Goal: Task Accomplishment & Management: Manage account settings

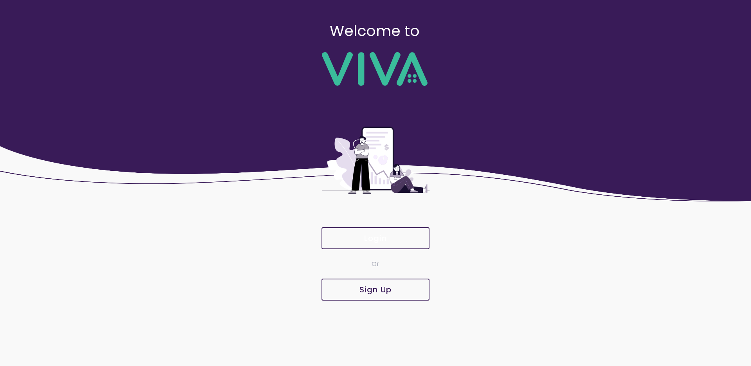
click at [0, 0] on slot "Login" at bounding box center [0, 0] width 0 height 0
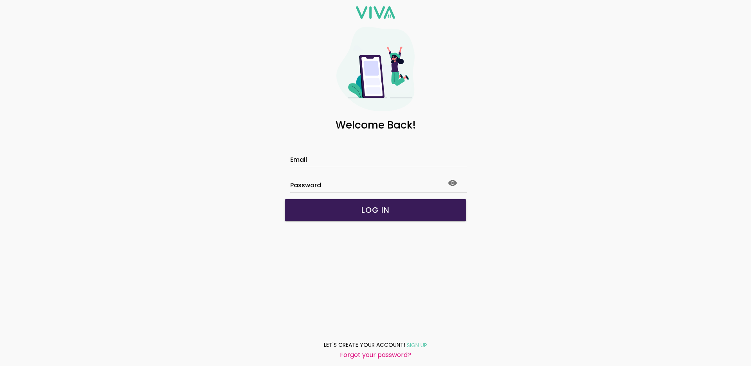
click at [335, 157] on input "Email" at bounding box center [375, 160] width 171 height 7
type input "**********"
click button "submit" at bounding box center [0, 0] width 0 height 0
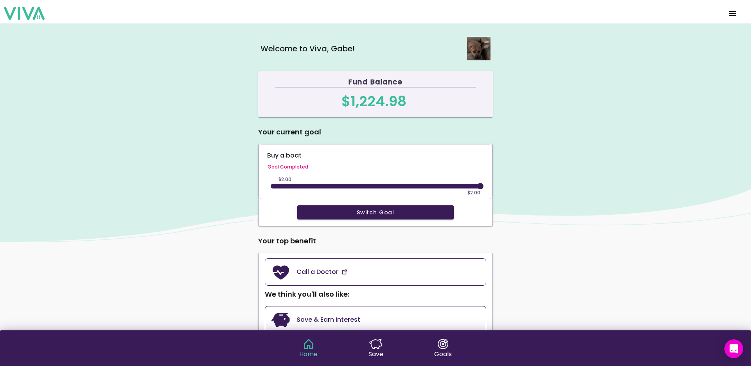
click at [737, 12] on span "menu" at bounding box center [732, 13] width 13 height 19
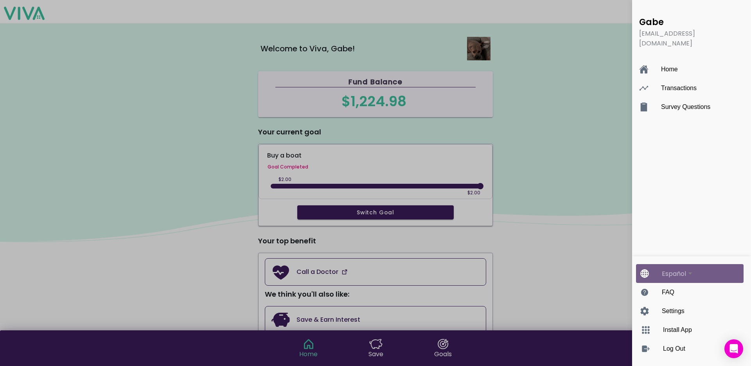
click at [673, 275] on div "Español" at bounding box center [674, 273] width 24 height 10
click at [673, 275] on button "Español" at bounding box center [698, 273] width 72 height 17
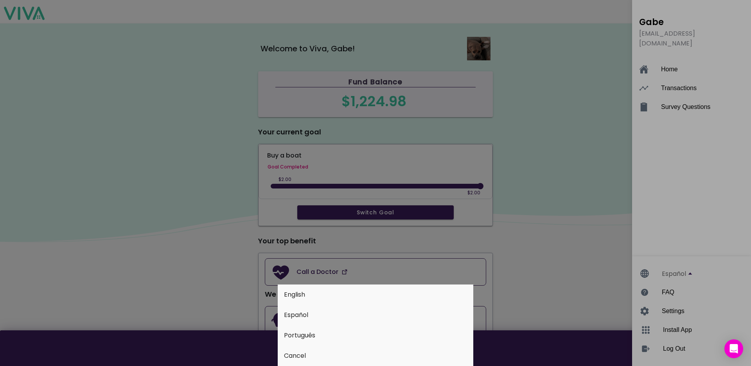
click at [405, 292] on button "English" at bounding box center [376, 294] width 196 height 20
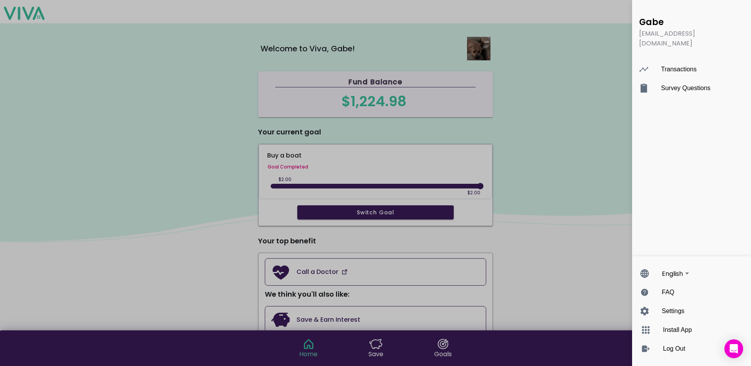
click at [669, 125] on div "Gabe gabe@viva.fund Transactions Survey Questions" at bounding box center [691, 128] width 119 height 256
click at [668, 103] on div "Gabe gabe@viva.fund Transactions Survey Questions" at bounding box center [691, 128] width 119 height 256
click at [665, 93] on ion-list "Gabe gabe@viva.fund Transactions Survey Questions" at bounding box center [692, 56] width 113 height 97
click at [610, 99] on ion-backdrop "menu" at bounding box center [375, 183] width 751 height 366
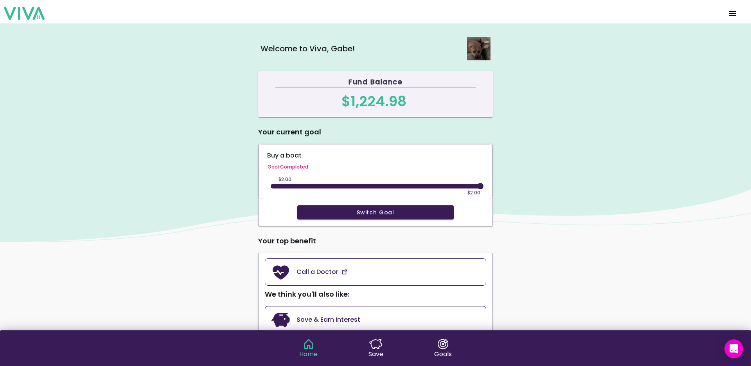
click at [734, 13] on span "menu" at bounding box center [732, 13] width 13 height 19
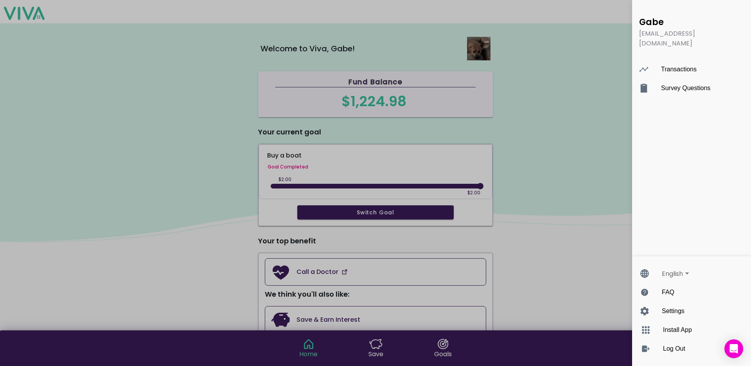
click at [590, 126] on ion-backdrop "menu" at bounding box center [375, 183] width 751 height 366
